Goal: Task Accomplishment & Management: Complete application form

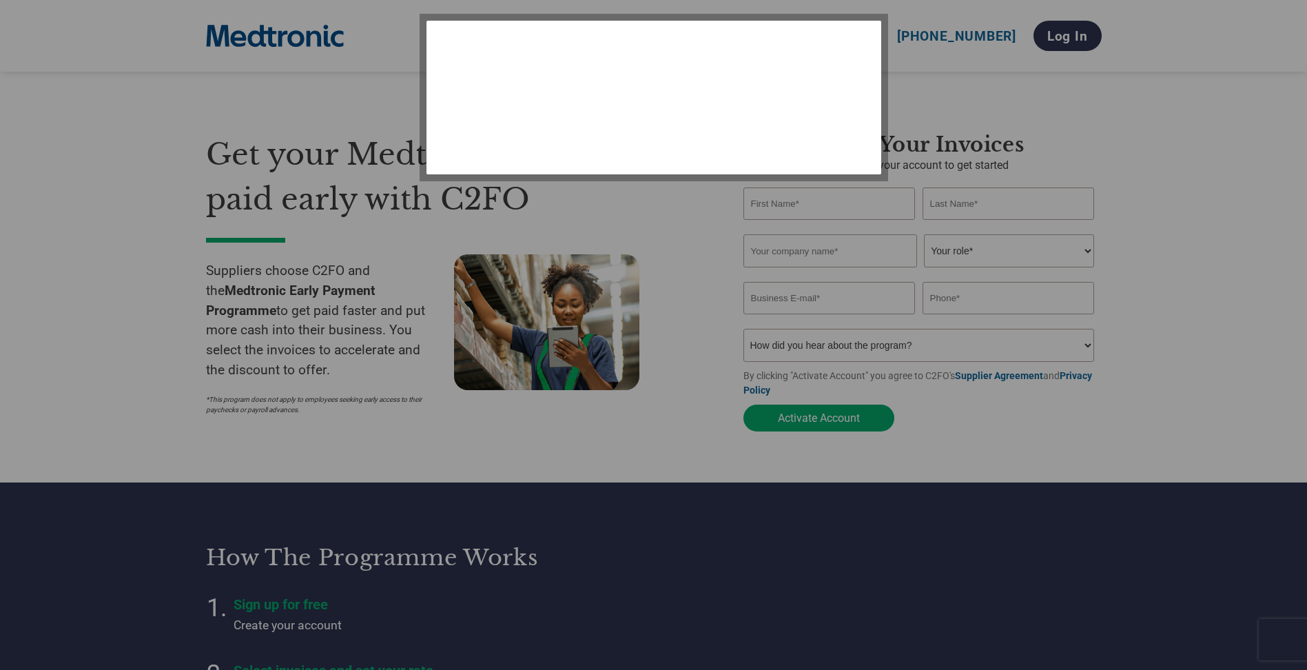
select select "en-[GEOGRAPHIC_DATA]"
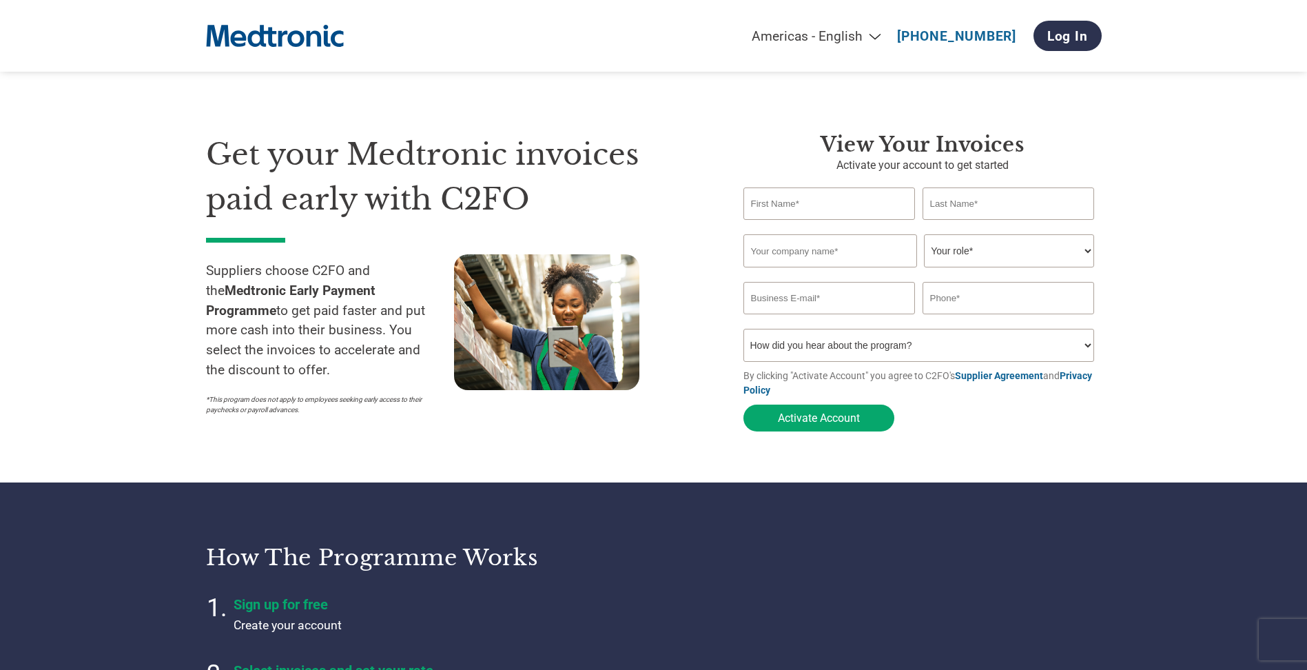
click at [879, 354] on select "How did you hear about the program? Received a letter Email Social Media Online…" at bounding box center [919, 345] width 351 height 33
click at [649, 444] on section "Get your Medtronic invoices paid early with C2FO Suppliers choose C2FO and the …" at bounding box center [653, 268] width 1307 height 427
click at [841, 188] on input "text" at bounding box center [830, 203] width 172 height 32
click at [1140, 165] on section "Get your Medtronic invoices paid early with C2FO Suppliers choose C2FO and the …" at bounding box center [653, 268] width 1307 height 427
click at [883, 338] on select "How did you hear about the program? Received a letter Email Social Media Online…" at bounding box center [919, 345] width 351 height 33
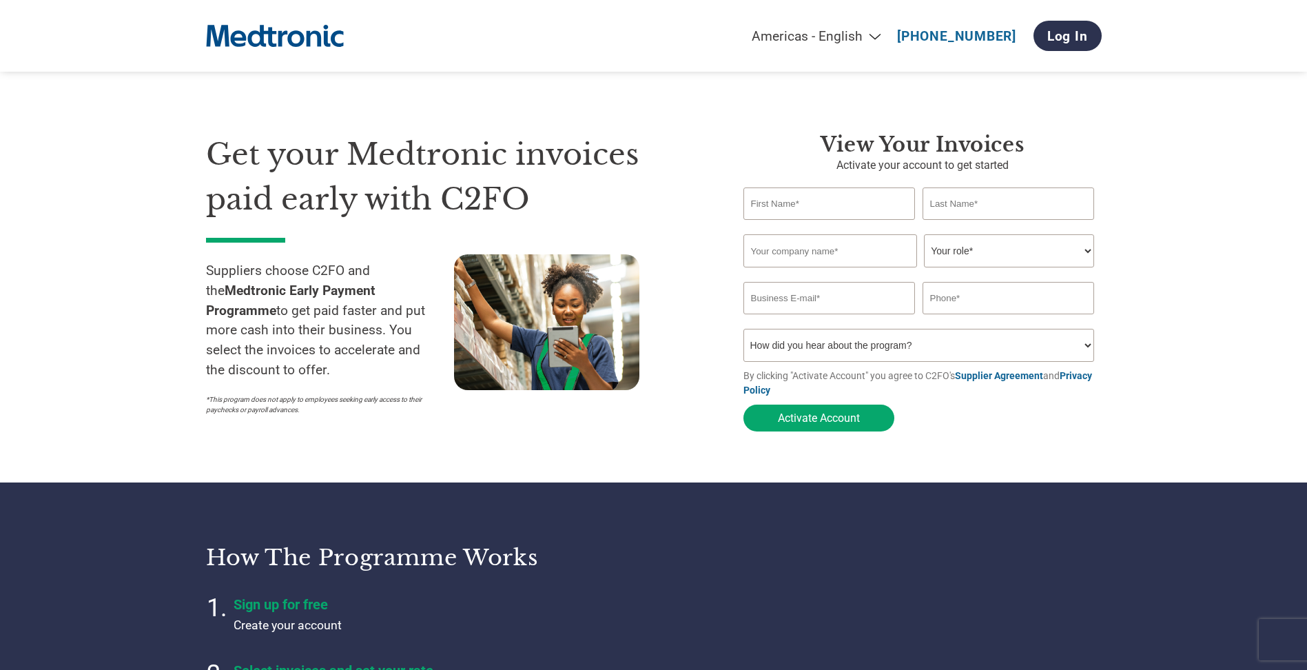
click at [888, 347] on select "How did you hear about the program? Received a letter Email Social Media Online…" at bounding box center [919, 345] width 351 height 33
click at [1012, 343] on select "How did you hear about the program? Received a letter Email Social Media Online…" at bounding box center [919, 345] width 351 height 33
click at [1163, 306] on section "Get your Medtronic invoices paid early with C2FO Suppliers choose C2FO and the …" at bounding box center [653, 268] width 1307 height 427
select select "en-[GEOGRAPHIC_DATA]"
